Goal: Task Accomplishment & Management: Manage account settings

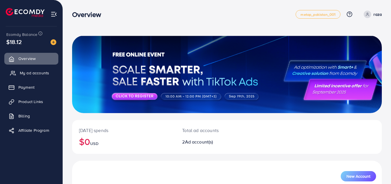
click at [29, 74] on span "My ad accounts" at bounding box center [34, 73] width 29 height 6
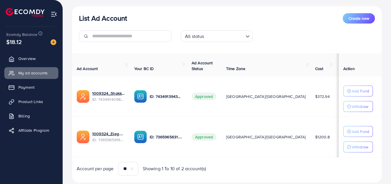
scroll to position [79, 0]
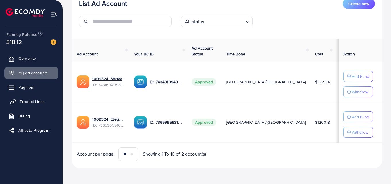
click at [39, 101] on span "Product Links" at bounding box center [32, 102] width 25 height 6
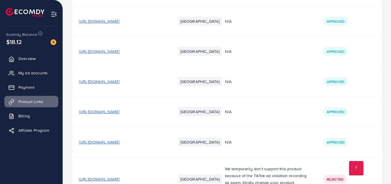
scroll to position [1754, 0]
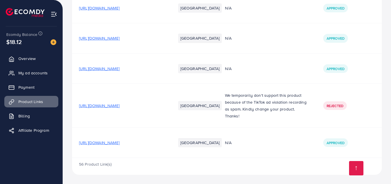
click at [108, 142] on span "[URL][DOMAIN_NAME]" at bounding box center [99, 143] width 41 height 6
click at [120, 143] on span "[URL][DOMAIN_NAME]" at bounding box center [99, 143] width 41 height 6
click at [36, 71] on span "My ad accounts" at bounding box center [34, 73] width 29 height 6
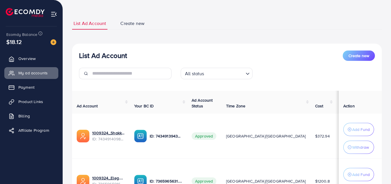
scroll to position [88, 0]
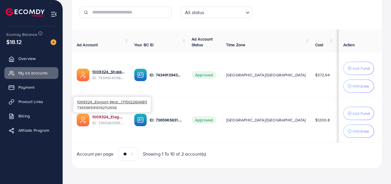
click at [104, 117] on link "1009324_Elegant Wear_1715022604811" at bounding box center [108, 117] width 33 height 6
click at [107, 115] on link "1009324_Elegant Wear_1715022604811" at bounding box center [108, 117] width 33 height 6
